Goal: Check status: Check status

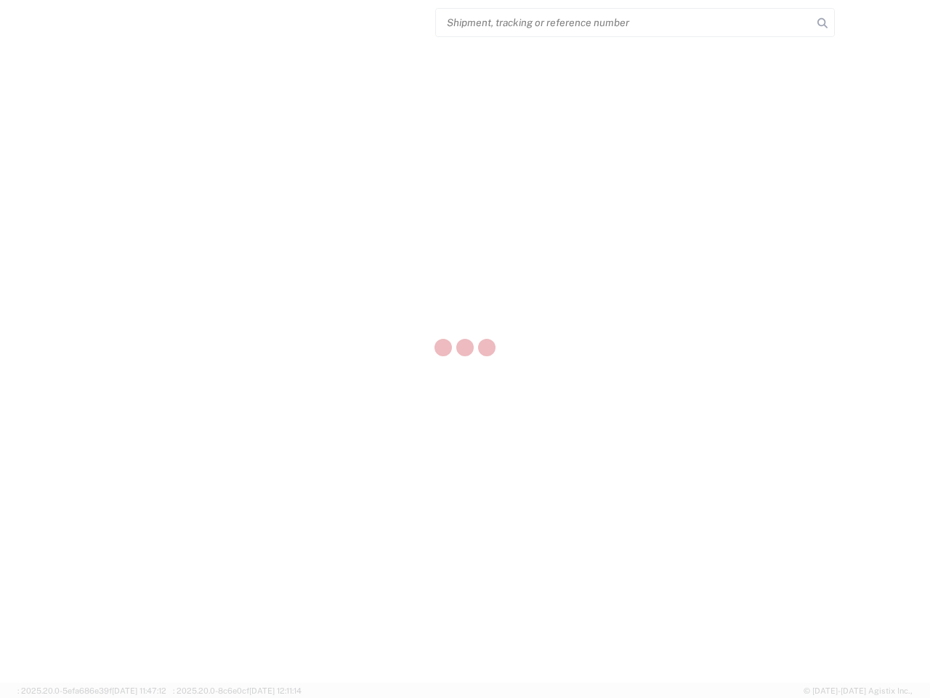
select select "US"
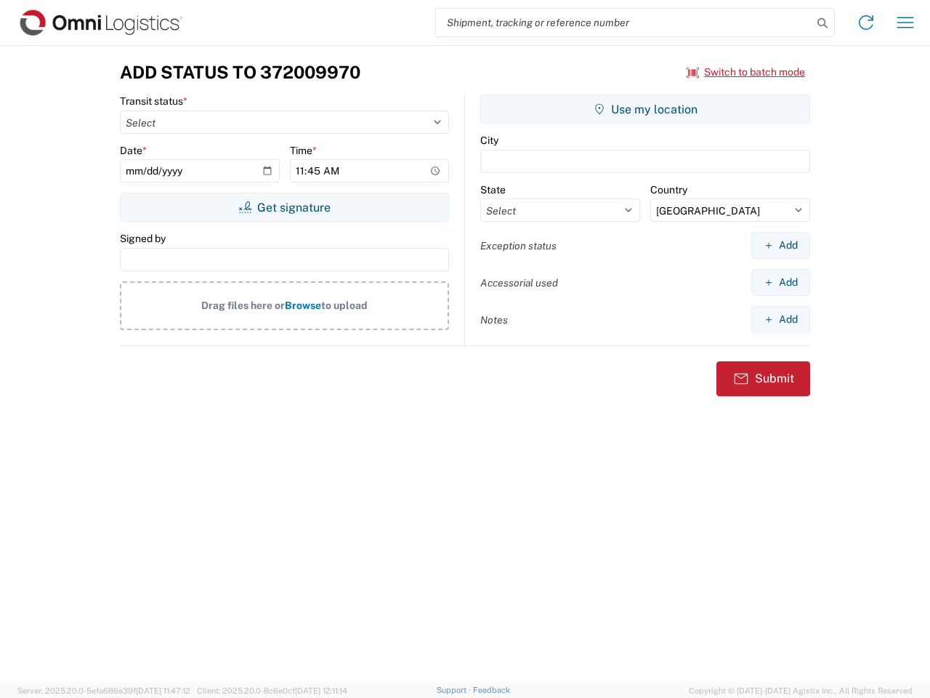
click at [624, 23] on input "search" at bounding box center [624, 23] width 377 height 28
click at [823, 23] on icon at bounding box center [823, 23] width 20 height 20
click at [867, 23] on icon at bounding box center [866, 22] width 23 height 23
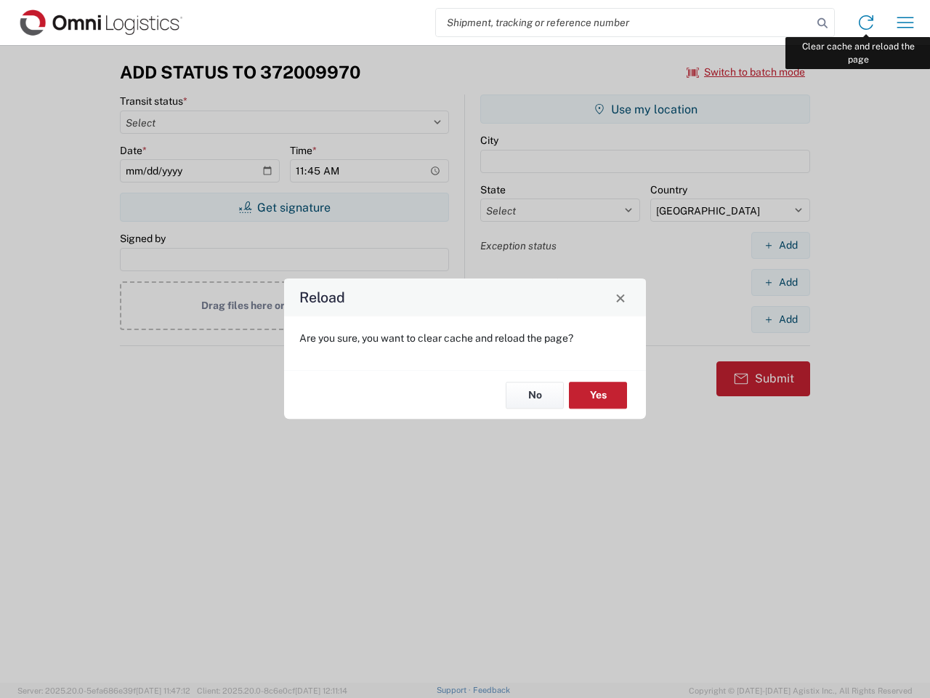
click at [906, 23] on div "Reload Are you sure, you want to clear cache and reload the page? No Yes" at bounding box center [465, 349] width 930 height 698
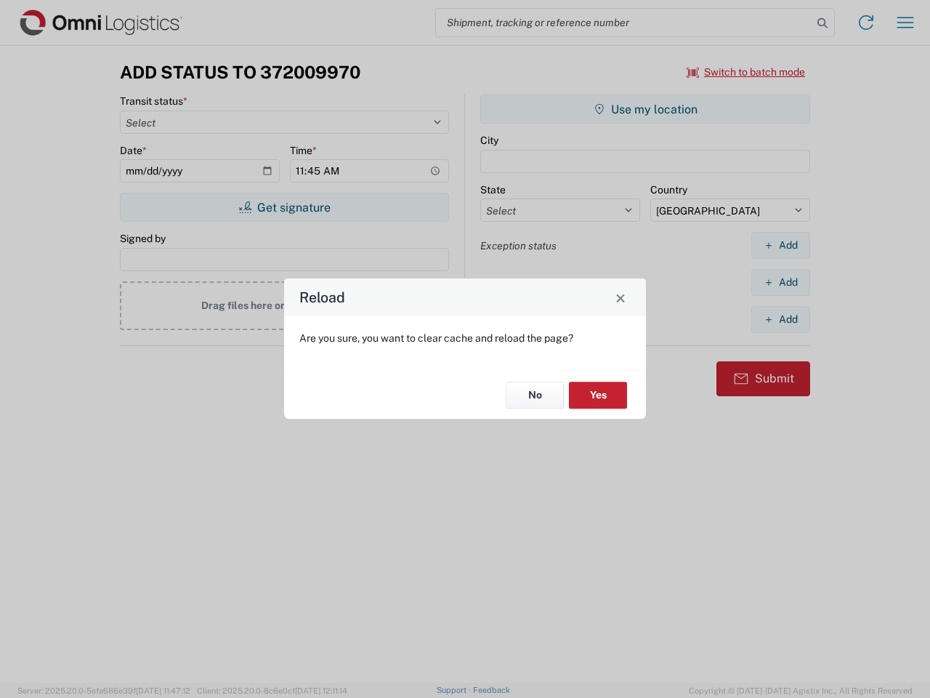
click at [747, 72] on div "Reload Are you sure, you want to clear cache and reload the page? No Yes" at bounding box center [465, 349] width 930 height 698
click at [284, 207] on div "Reload Are you sure, you want to clear cache and reload the page? No Yes" at bounding box center [465, 349] width 930 height 698
click at [646, 109] on div "Reload Are you sure, you want to clear cache and reload the page? No Yes" at bounding box center [465, 349] width 930 height 698
click at [781, 245] on div "Reload Are you sure, you want to clear cache and reload the page? No Yes" at bounding box center [465, 349] width 930 height 698
click at [781, 282] on div "Reload Are you sure, you want to clear cache and reload the page? No Yes" at bounding box center [465, 349] width 930 height 698
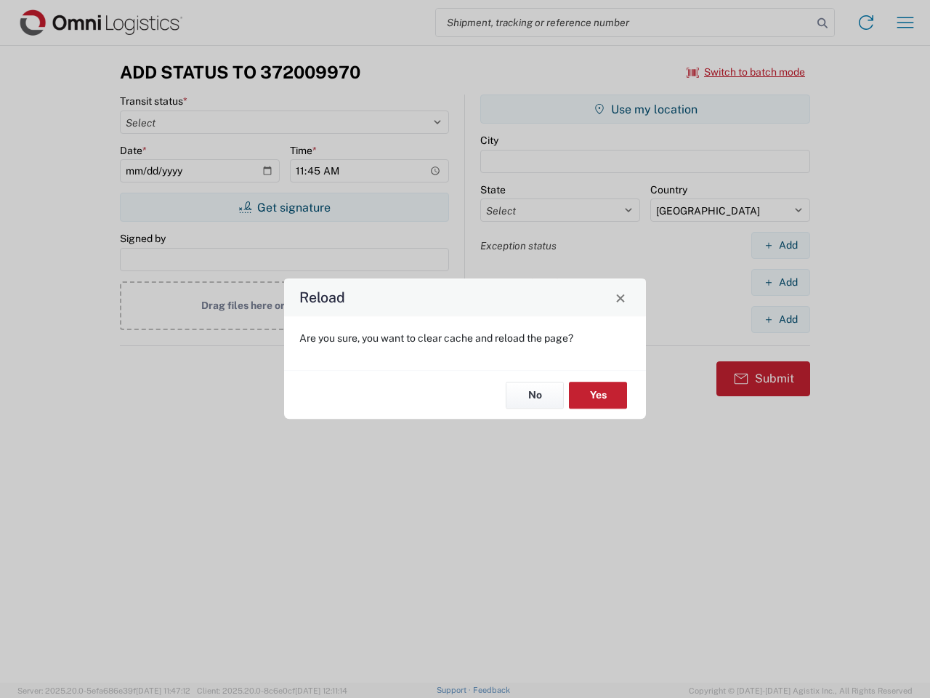
click at [781, 319] on div "Reload Are you sure, you want to clear cache and reload the page? No Yes" at bounding box center [465, 349] width 930 height 698
